Goal: Task Accomplishment & Management: Manage account settings

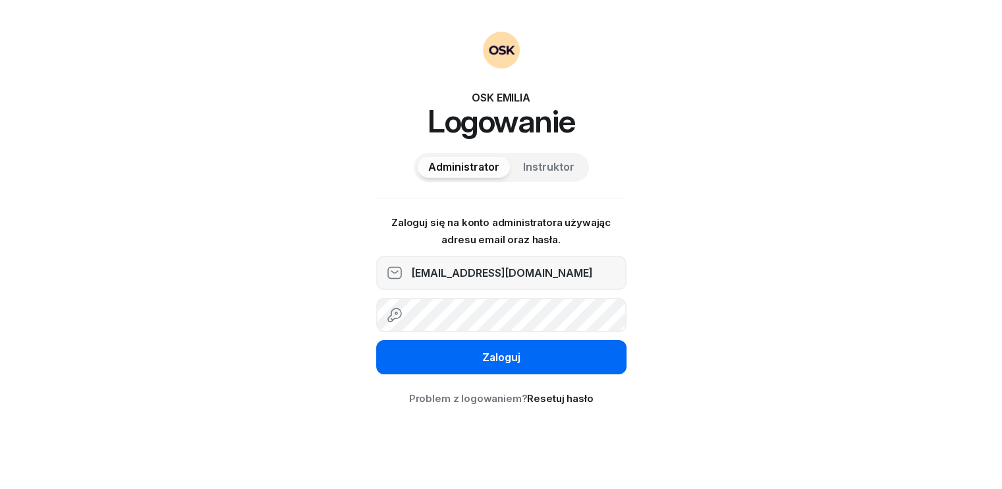
click at [492, 360] on div "Zaloguj" at bounding box center [501, 357] width 38 height 17
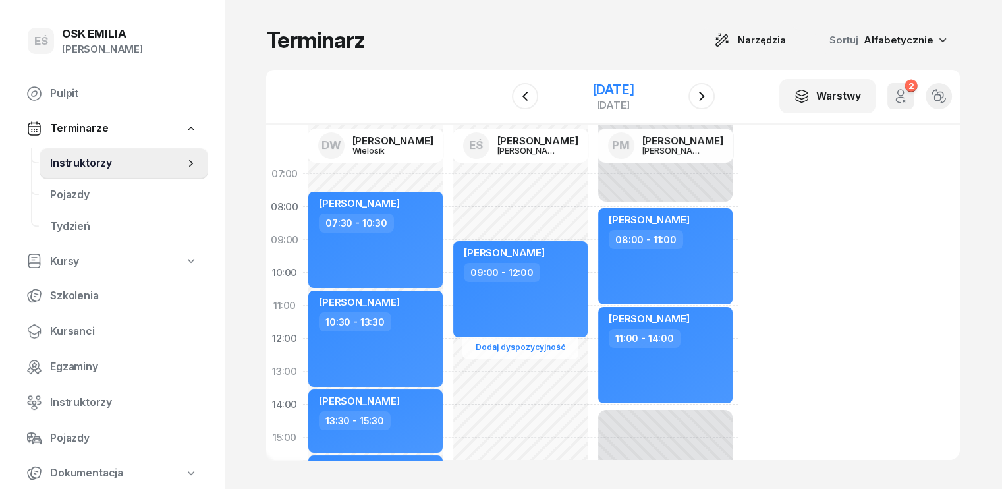
click at [634, 92] on div "[DATE]" at bounding box center [613, 89] width 42 height 13
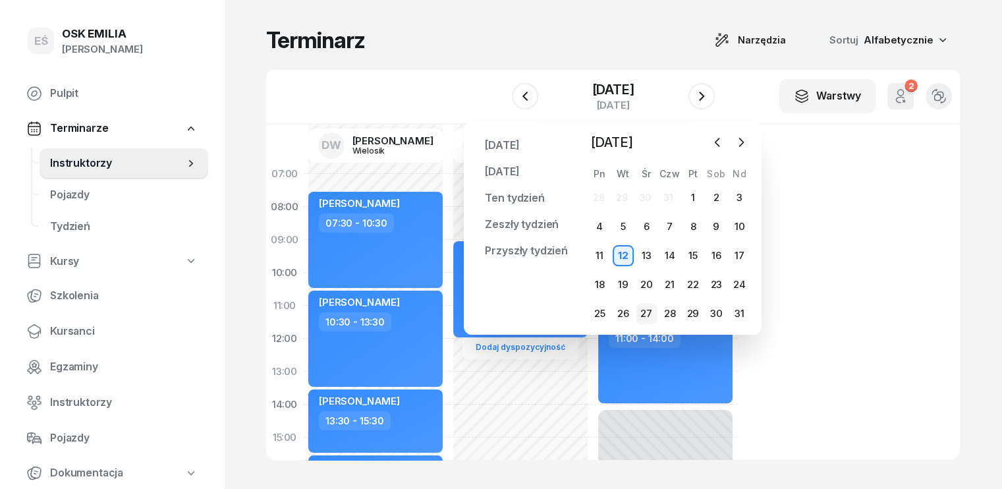
click at [652, 312] on div "27" at bounding box center [646, 313] width 21 height 21
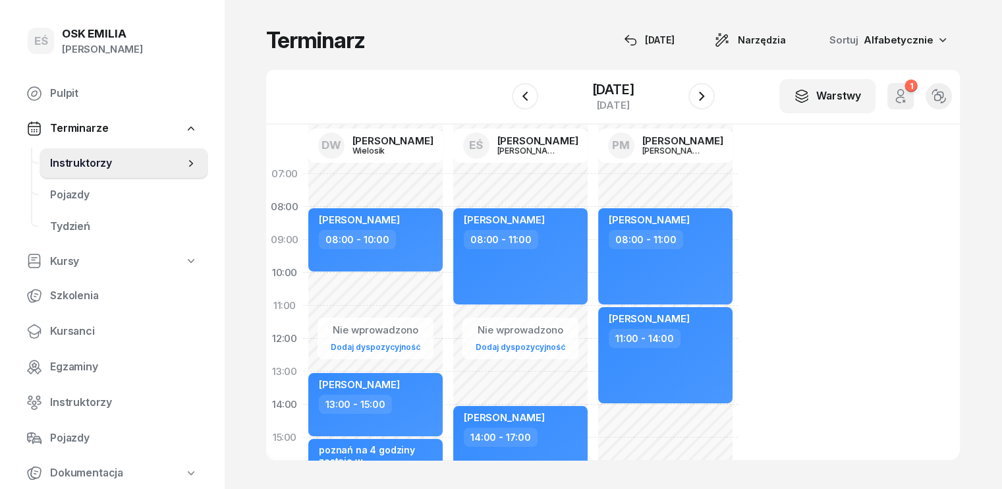
click at [448, 286] on div "Nie wprowadzono Dodaj dyspozycyjność [PERSON_NAME] 08:00 - 10:00 kursant odwoła…" at bounding box center [520, 453] width 145 height 593
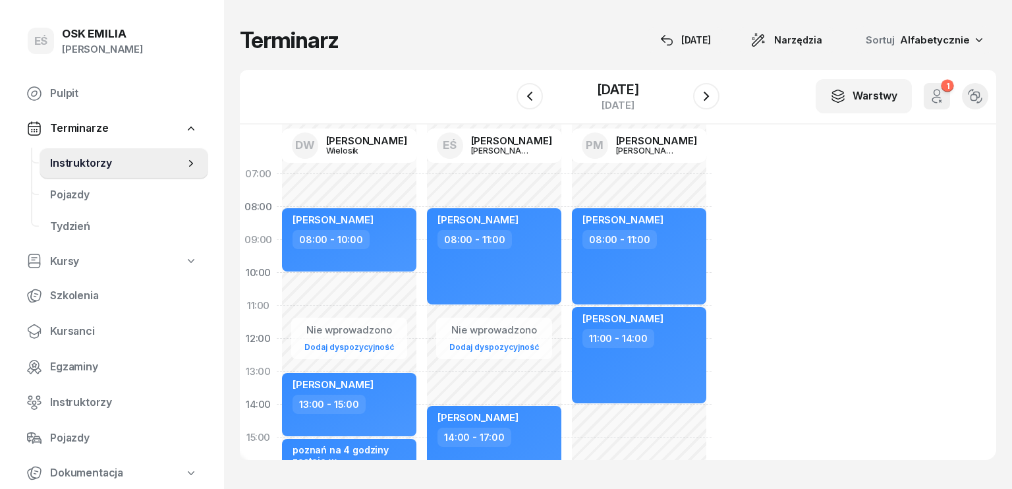
select select "10"
select select "12"
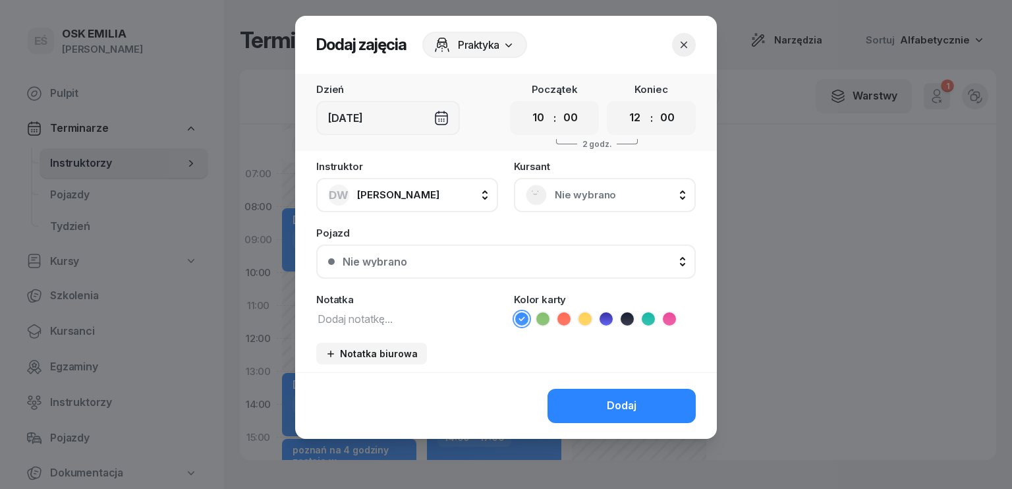
click at [569, 189] on span "Nie wybrano" at bounding box center [619, 194] width 129 height 17
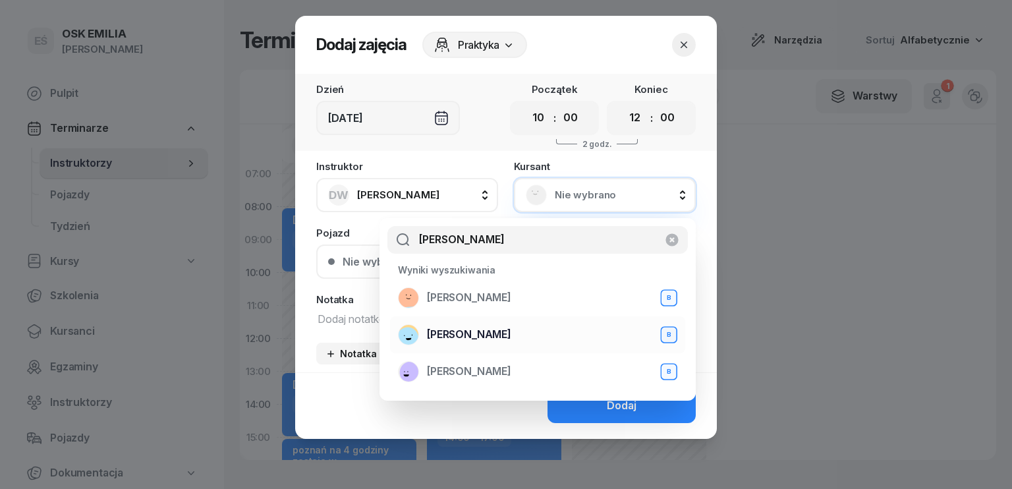
type input "[PERSON_NAME]"
click at [495, 335] on span "[PERSON_NAME]" at bounding box center [469, 334] width 84 height 17
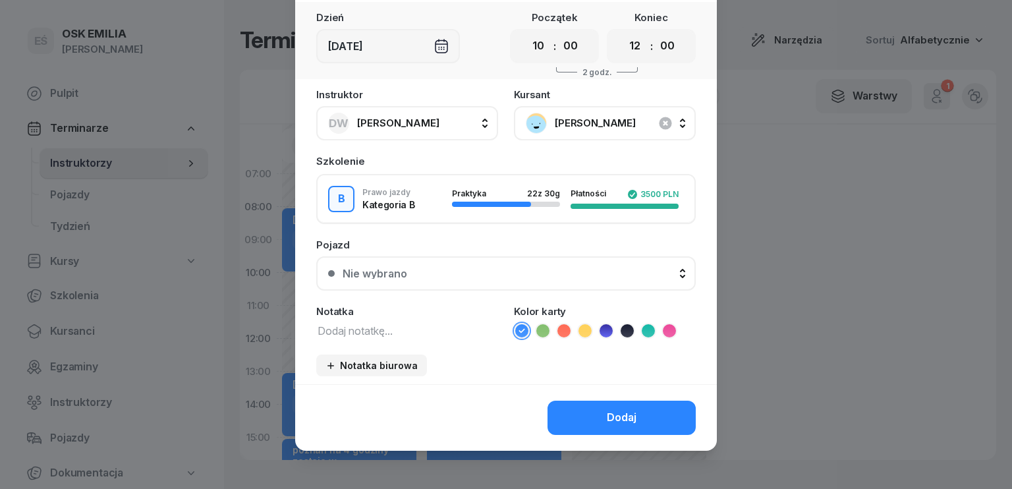
scroll to position [74, 0]
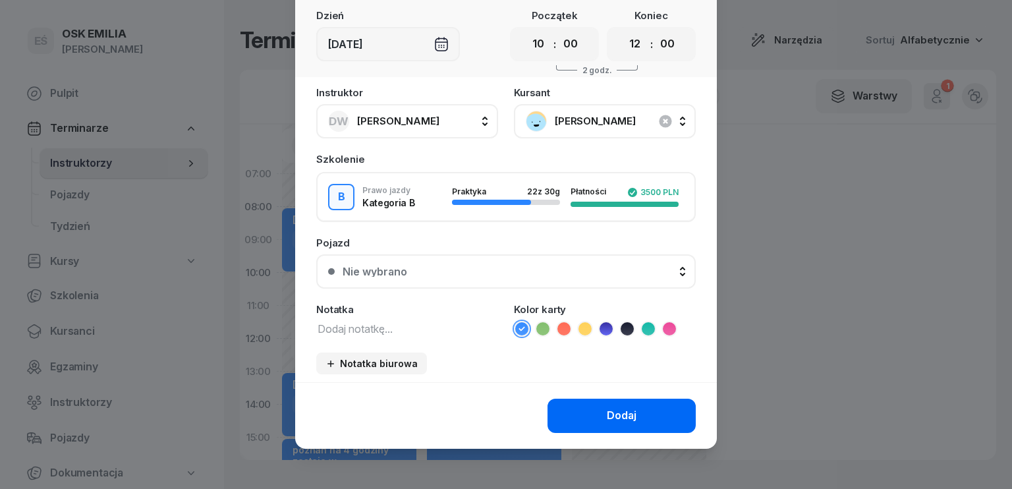
click at [629, 408] on div "Dodaj" at bounding box center [622, 415] width 30 height 17
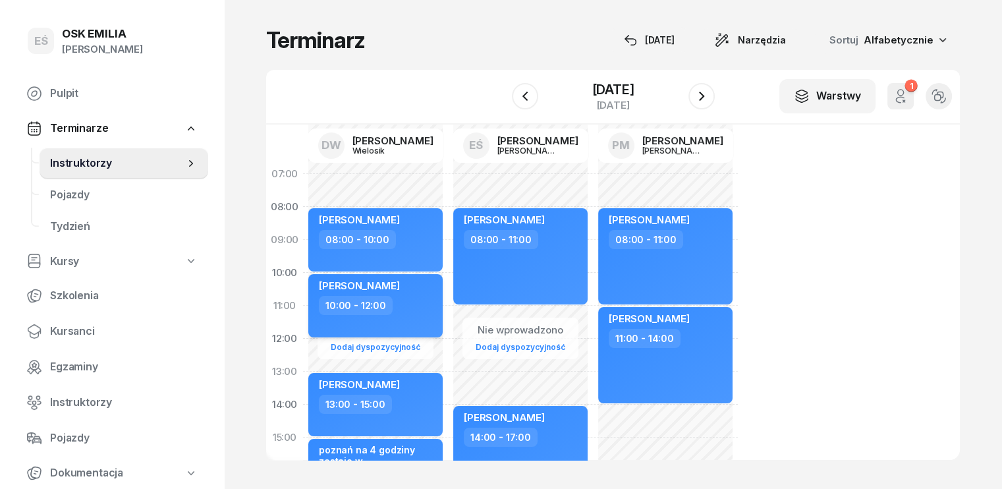
click at [391, 312] on div "10:00 - 12:00" at bounding box center [377, 305] width 116 height 19
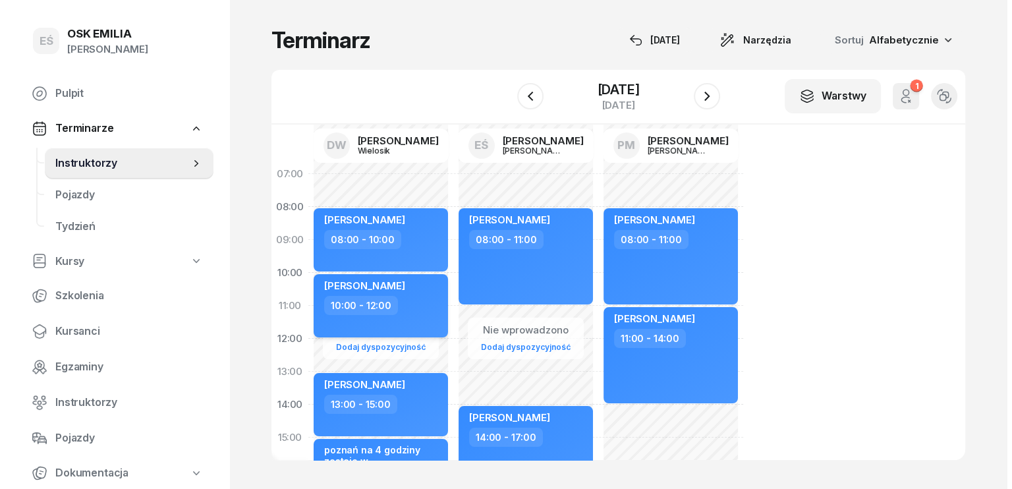
select select "10"
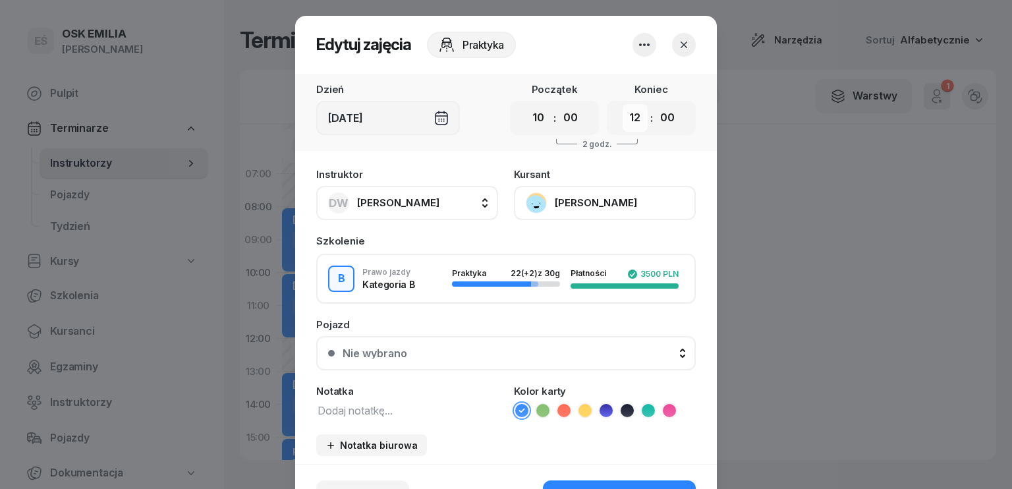
drag, startPoint x: 622, startPoint y: 121, endPoint x: 627, endPoint y: 125, distance: 7.0
click at [623, 121] on select "00 01 02 03 04 05 06 07 08 09 10 11 12 13 14 15 16 17 18 19 20 21 22 23" at bounding box center [635, 118] width 25 height 28
select select "13"
click at [623, 104] on select "00 01 02 03 04 05 06 07 08 09 10 11 12 13 14 15 16 17 18 19 20 21 22 23" at bounding box center [635, 118] width 25 height 28
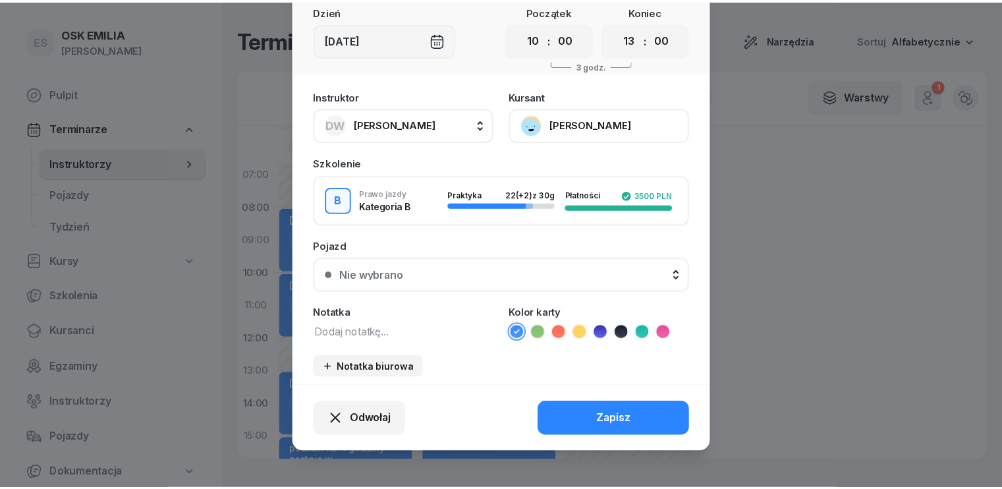
scroll to position [82, 0]
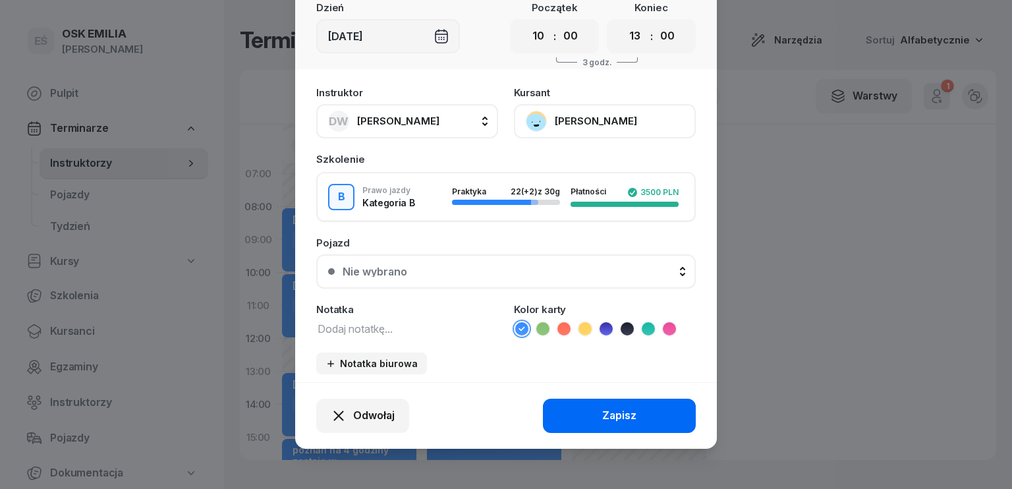
click at [609, 414] on div "Zapisz" at bounding box center [619, 415] width 34 height 17
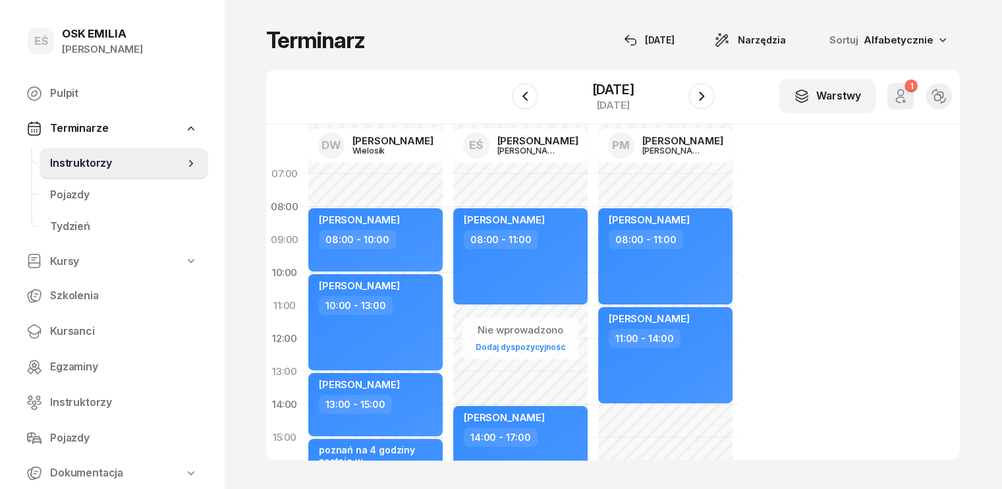
click at [839, 325] on div "07:00 08:00 09:00 10:00 11:00 12:00 13:00 14:00 15:00 16:00 17:00 18:00 19:00 2…" at bounding box center [613, 292] width 694 height 335
